Goal: Task Accomplishment & Management: Manage account settings

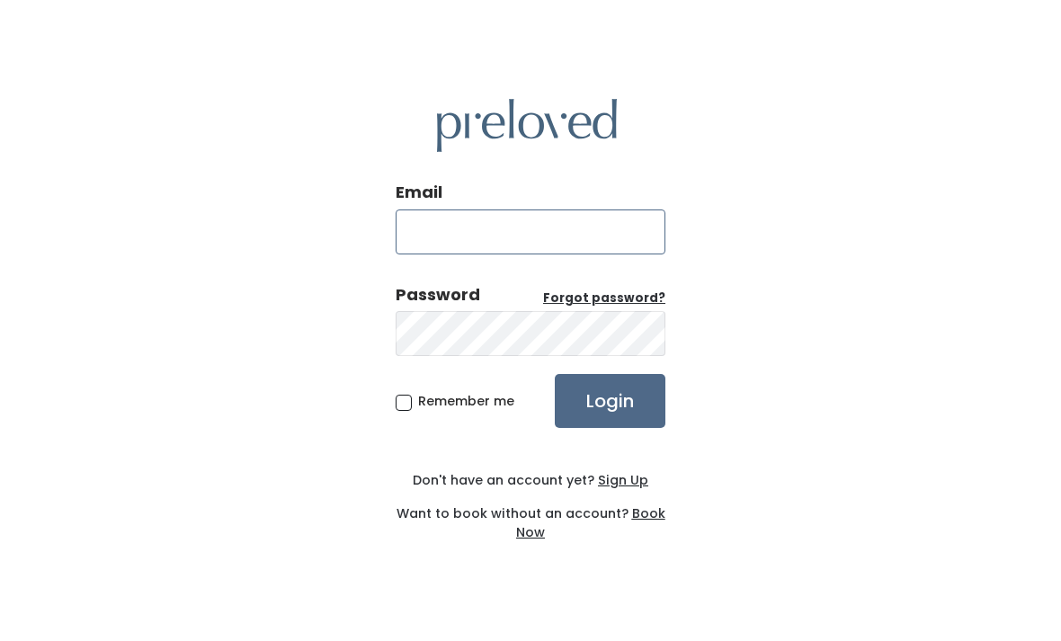
type input "edwardsville.store@preloved.love"
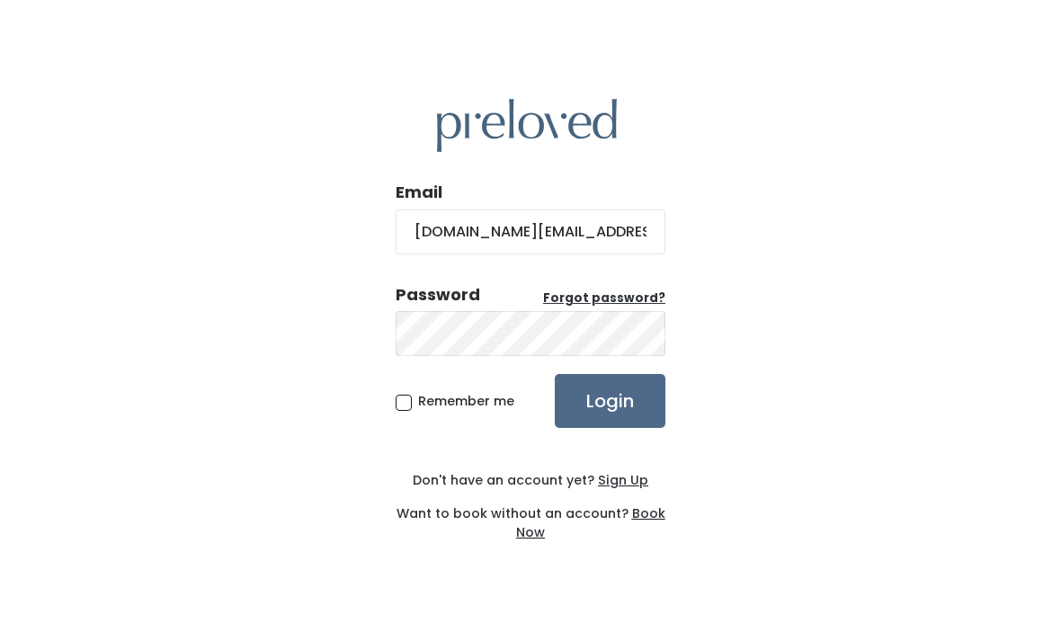
click at [609, 428] on input "Login" at bounding box center [610, 401] width 111 height 54
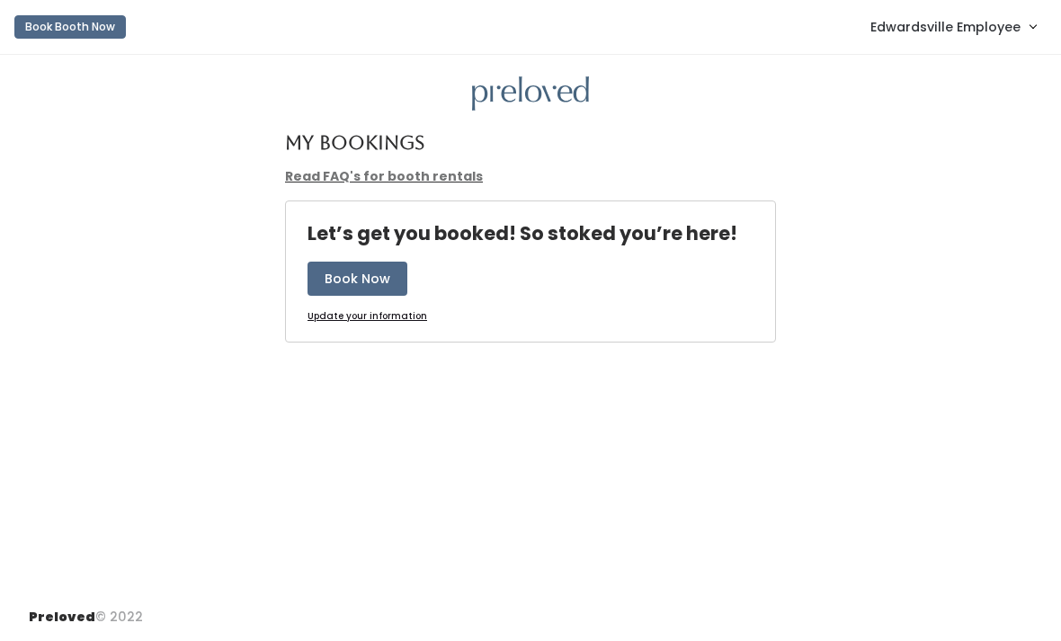
click at [996, 26] on span "Edwardsville Employee" at bounding box center [945, 27] width 150 height 20
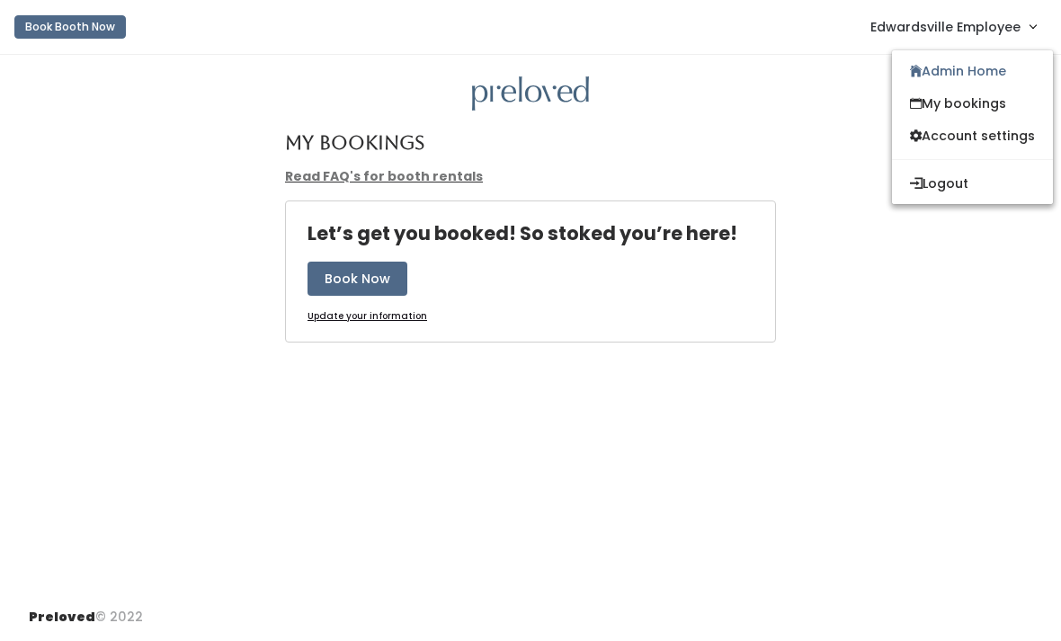
click at [995, 102] on link "My bookings" at bounding box center [972, 103] width 161 height 32
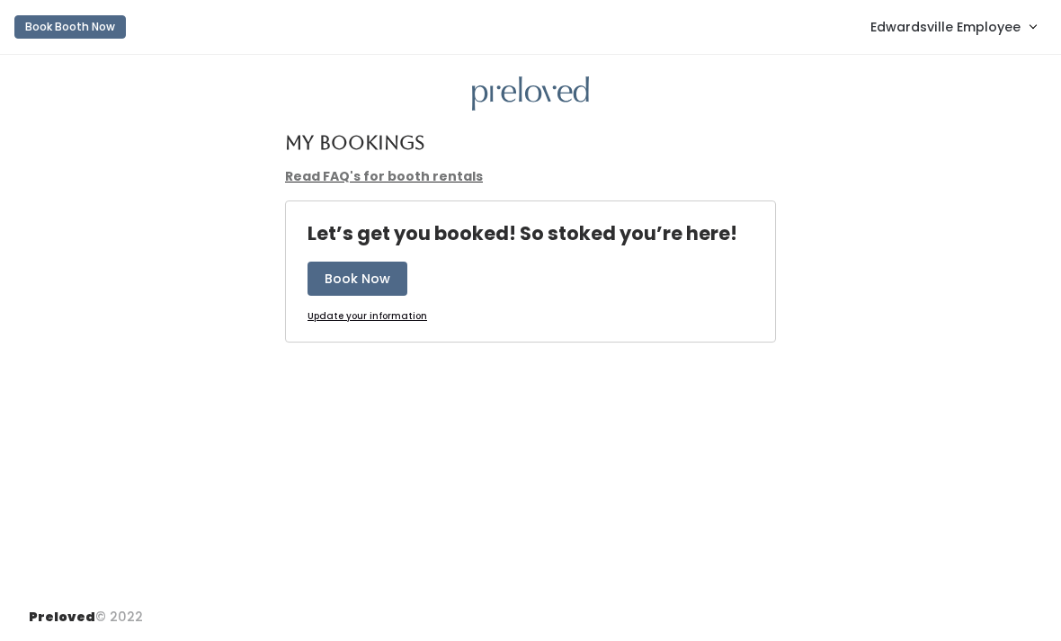
click at [978, 30] on span "Edwardsville Employee" at bounding box center [945, 27] width 150 height 20
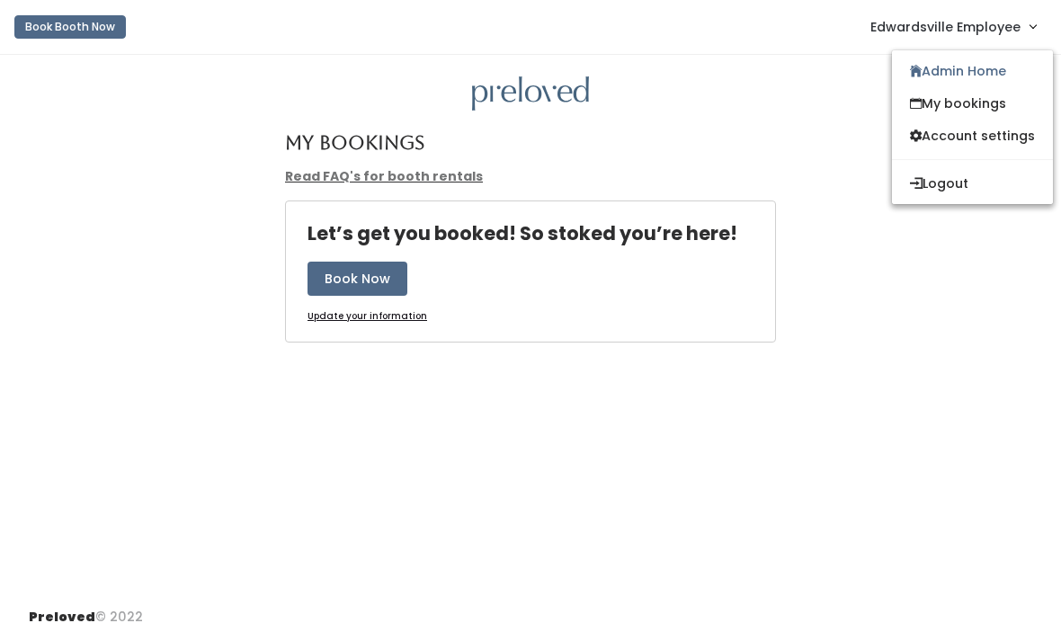
click at [989, 71] on link "Admin Home" at bounding box center [972, 71] width 161 height 32
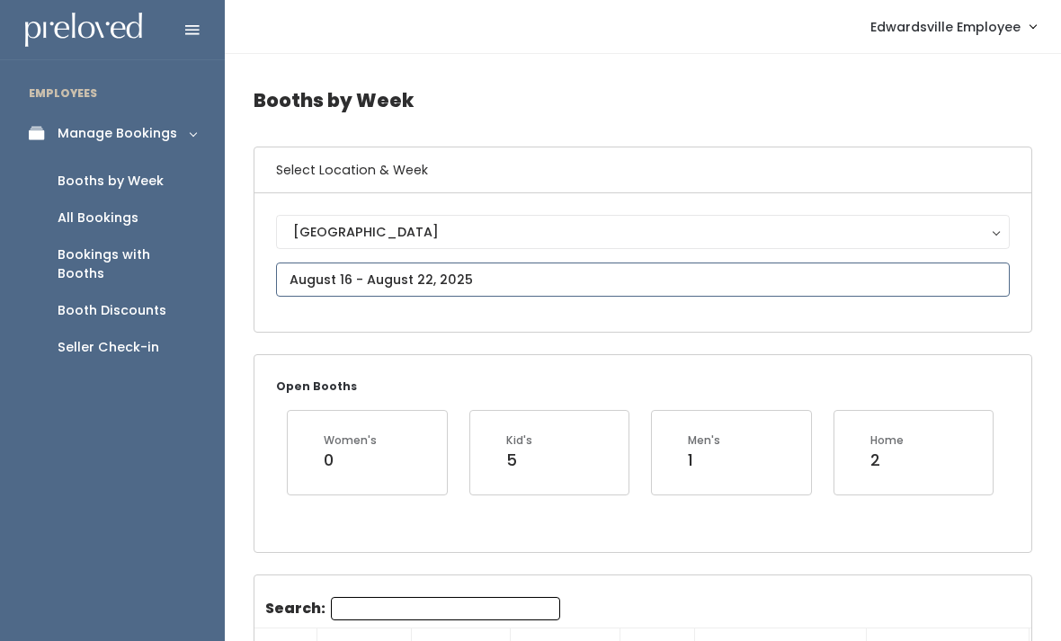
click at [547, 280] on input "text" at bounding box center [642, 279] width 733 height 34
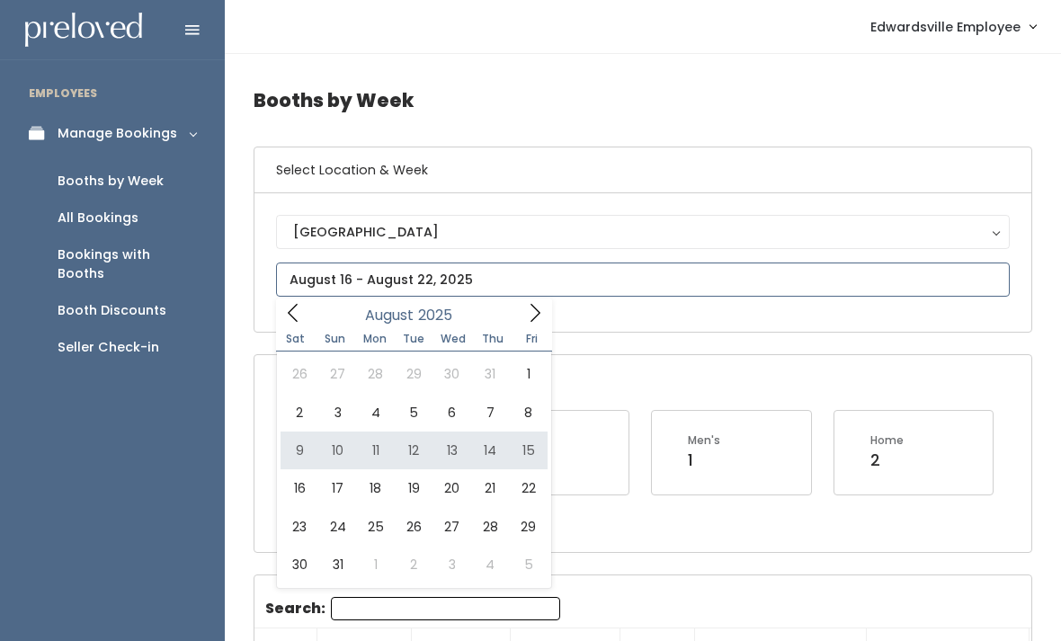
type input "August 9 to August 15"
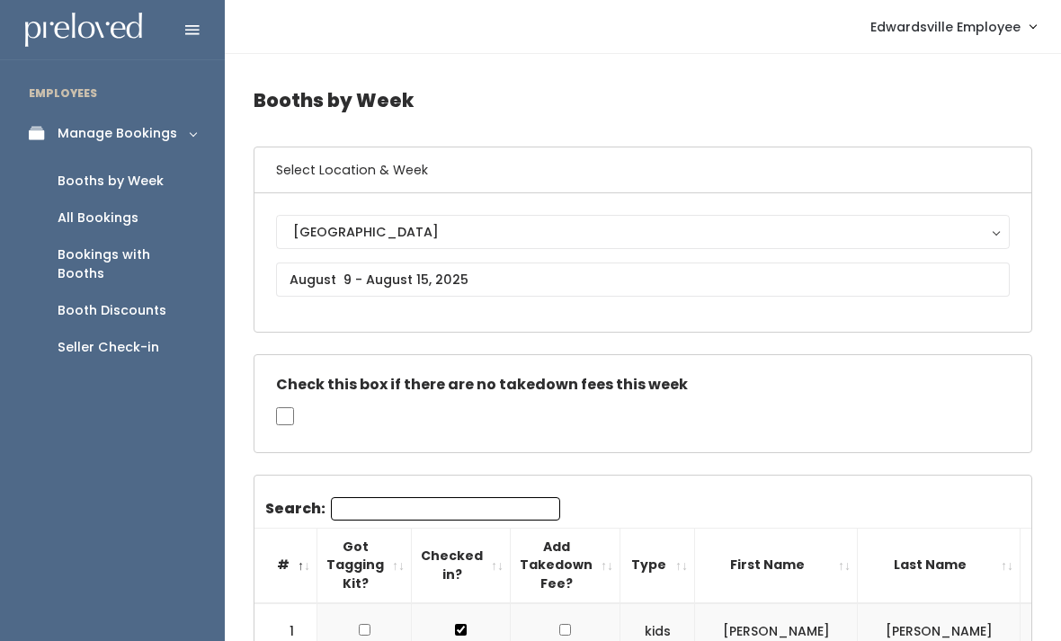
click at [128, 301] on div "Booth Discounts" at bounding box center [112, 310] width 109 height 19
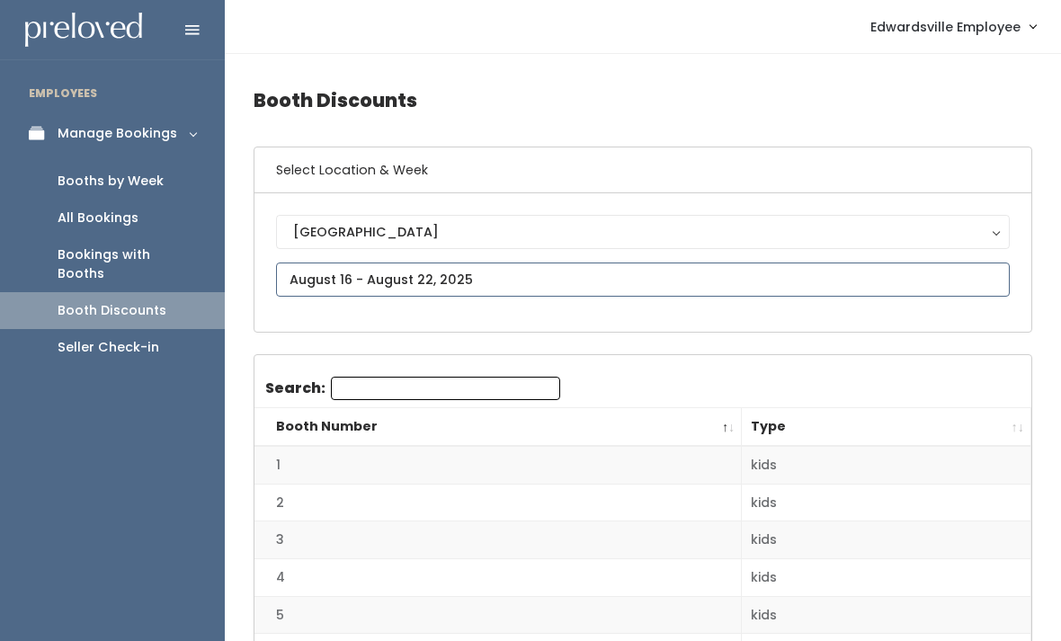
click at [426, 280] on input "text" at bounding box center [642, 279] width 733 height 34
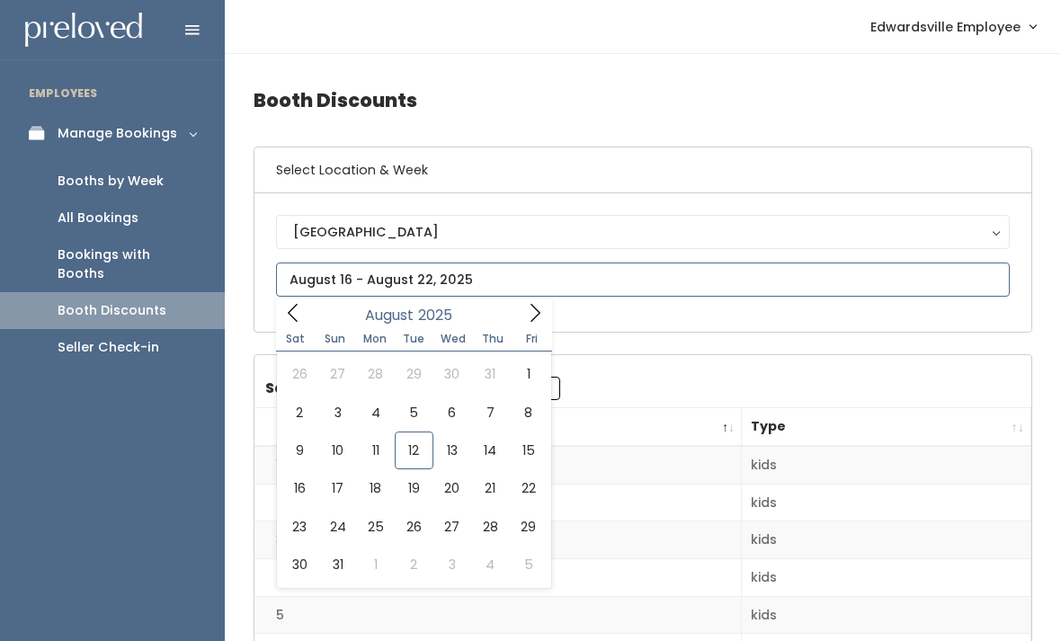
type input "[DATE] to [DATE]"
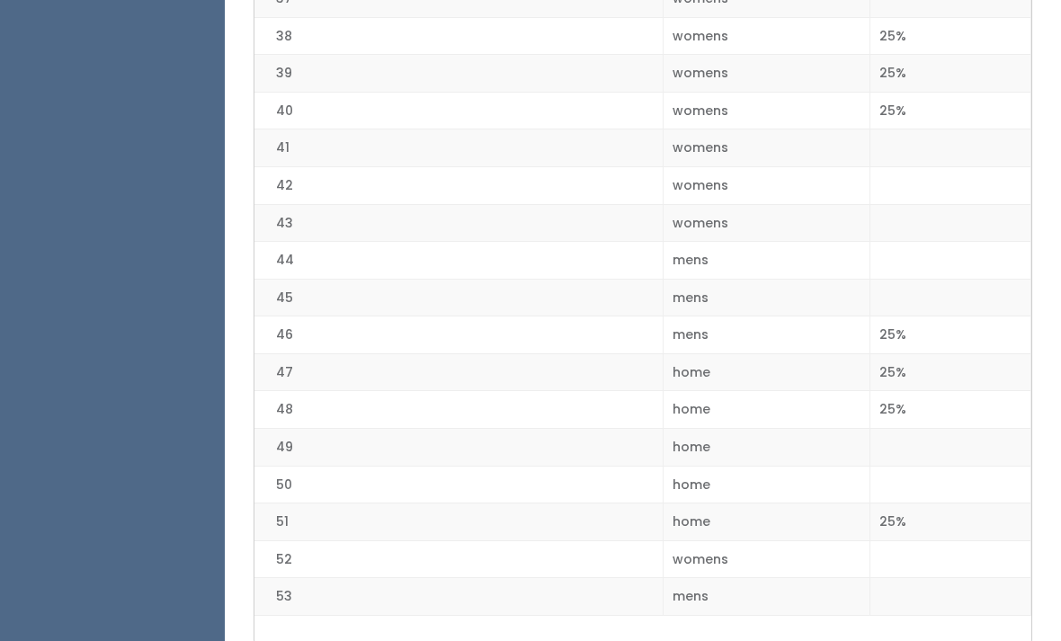
scroll to position [1816, 0]
